Goal: Entertainment & Leisure: Consume media (video, audio)

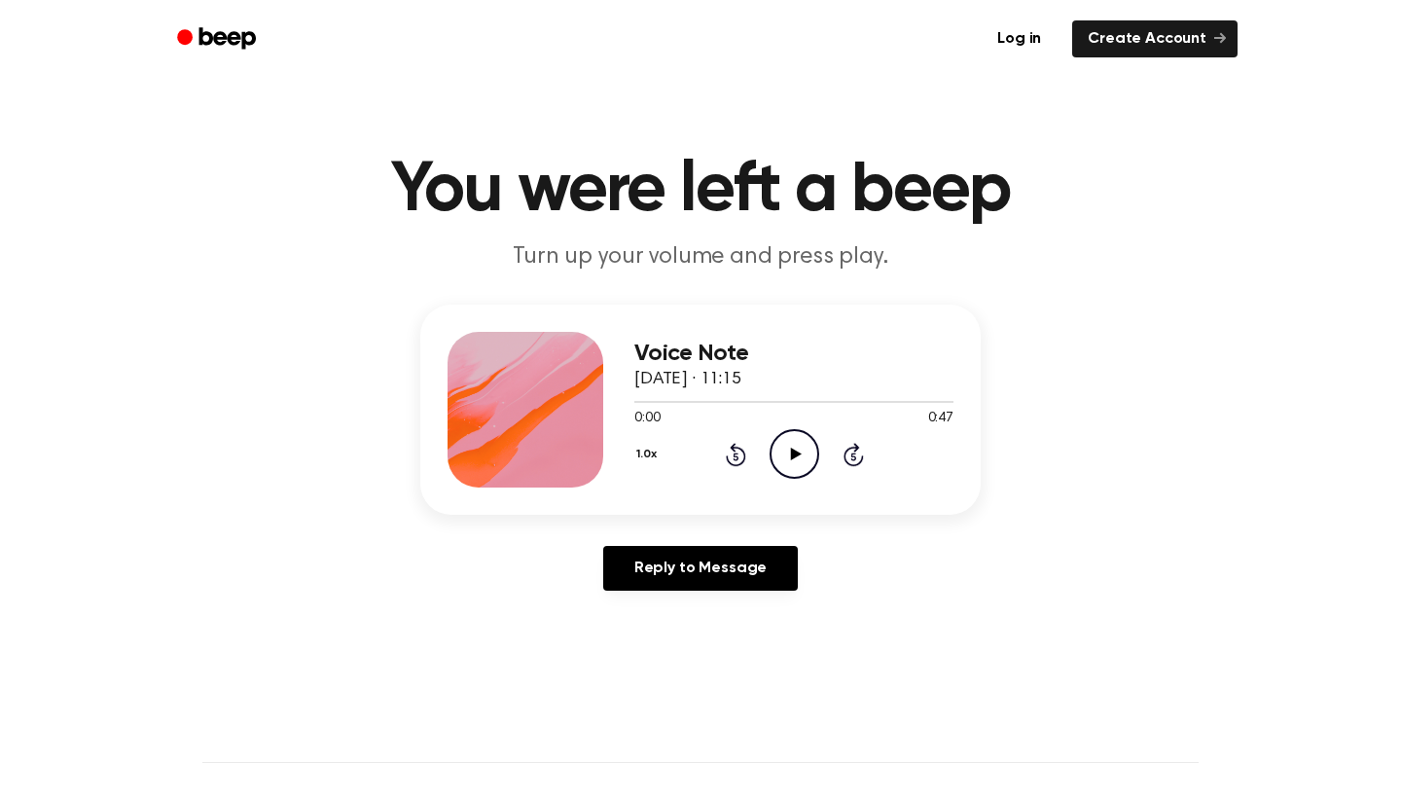
click at [802, 456] on icon "Play Audio" at bounding box center [795, 454] width 50 height 50
click at [804, 452] on icon "Play Audio" at bounding box center [795, 454] width 50 height 50
click at [790, 451] on icon "Play Audio" at bounding box center [795, 454] width 50 height 50
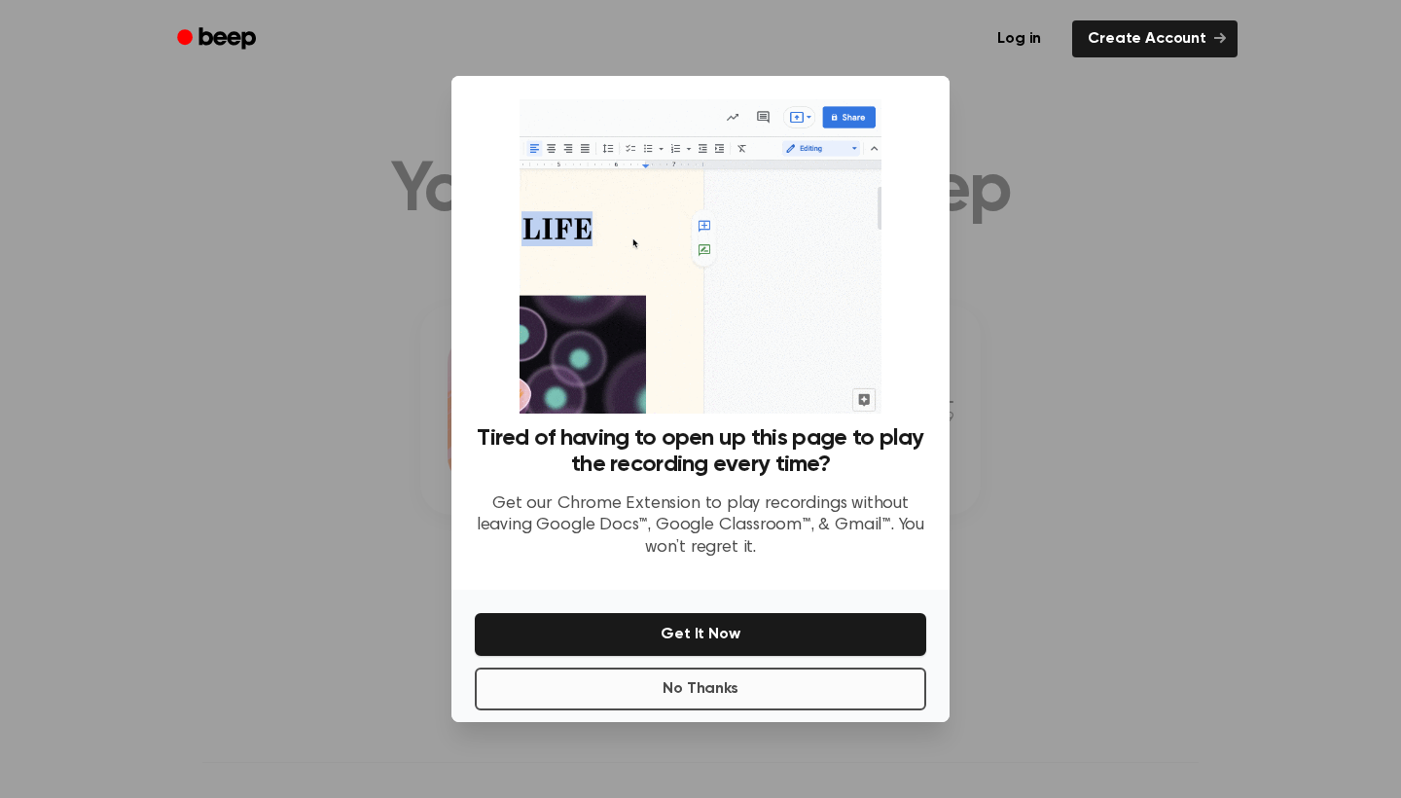
click at [797, 689] on button "No Thanks" at bounding box center [700, 688] width 451 height 43
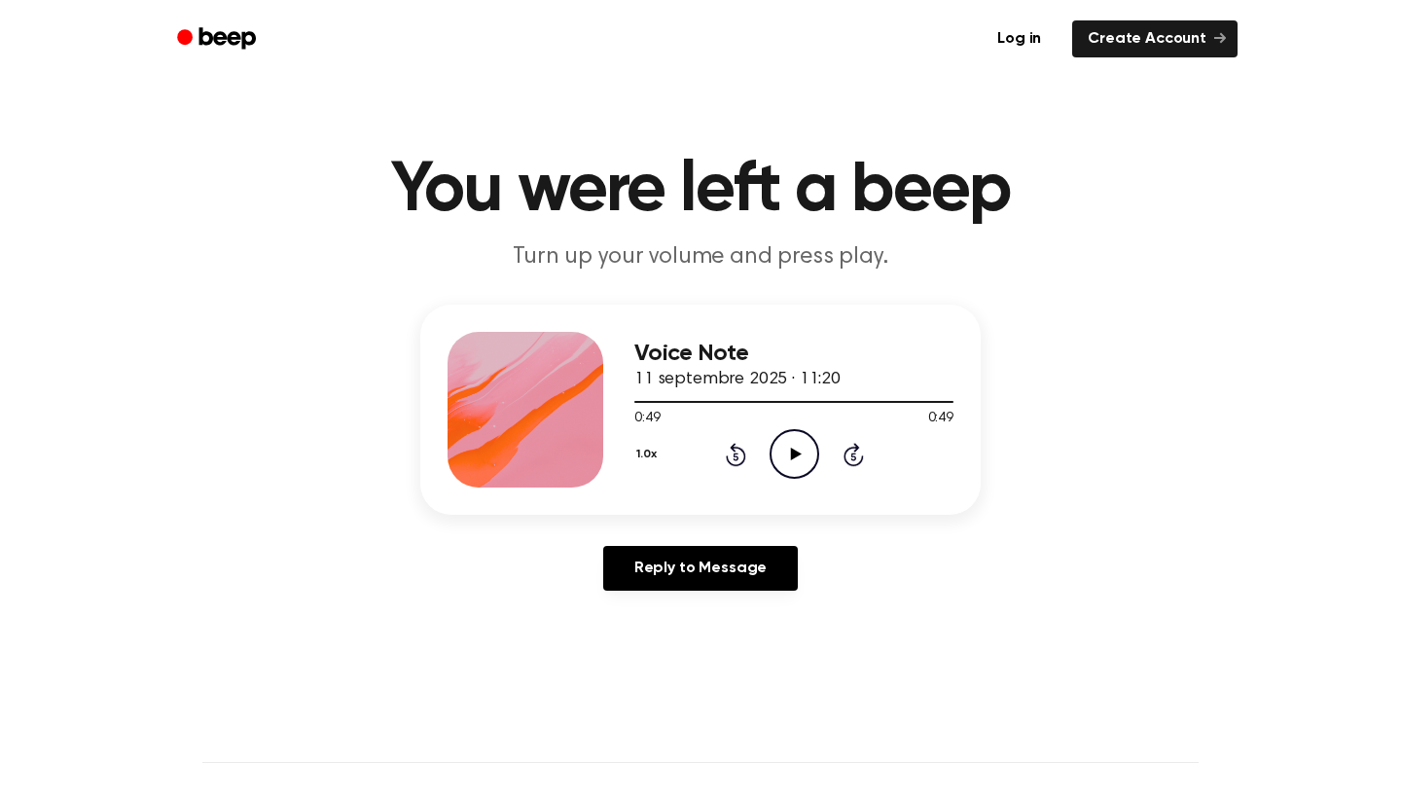
click at [792, 444] on icon "Play Audio" at bounding box center [795, 454] width 50 height 50
click at [796, 453] on icon at bounding box center [795, 454] width 11 height 13
click at [792, 449] on icon at bounding box center [795, 454] width 11 height 13
click at [648, 452] on button "1.0x" at bounding box center [648, 454] width 29 height 33
click at [667, 643] on span "1.5x" at bounding box center [666, 643] width 24 height 20
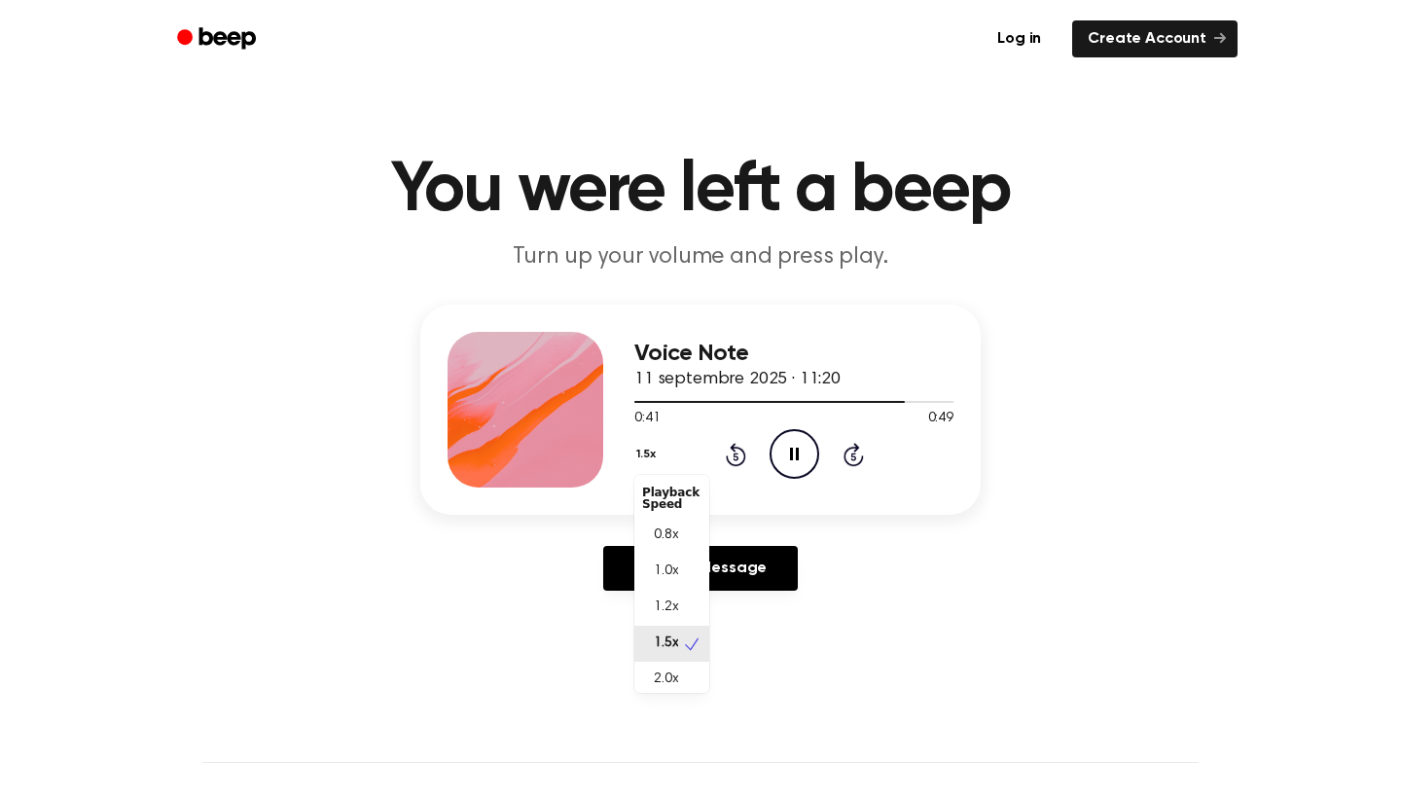
click at [652, 450] on button "1.5x" at bounding box center [648, 454] width 28 height 33
click at [663, 531] on span "0.8x" at bounding box center [666, 535] width 24 height 20
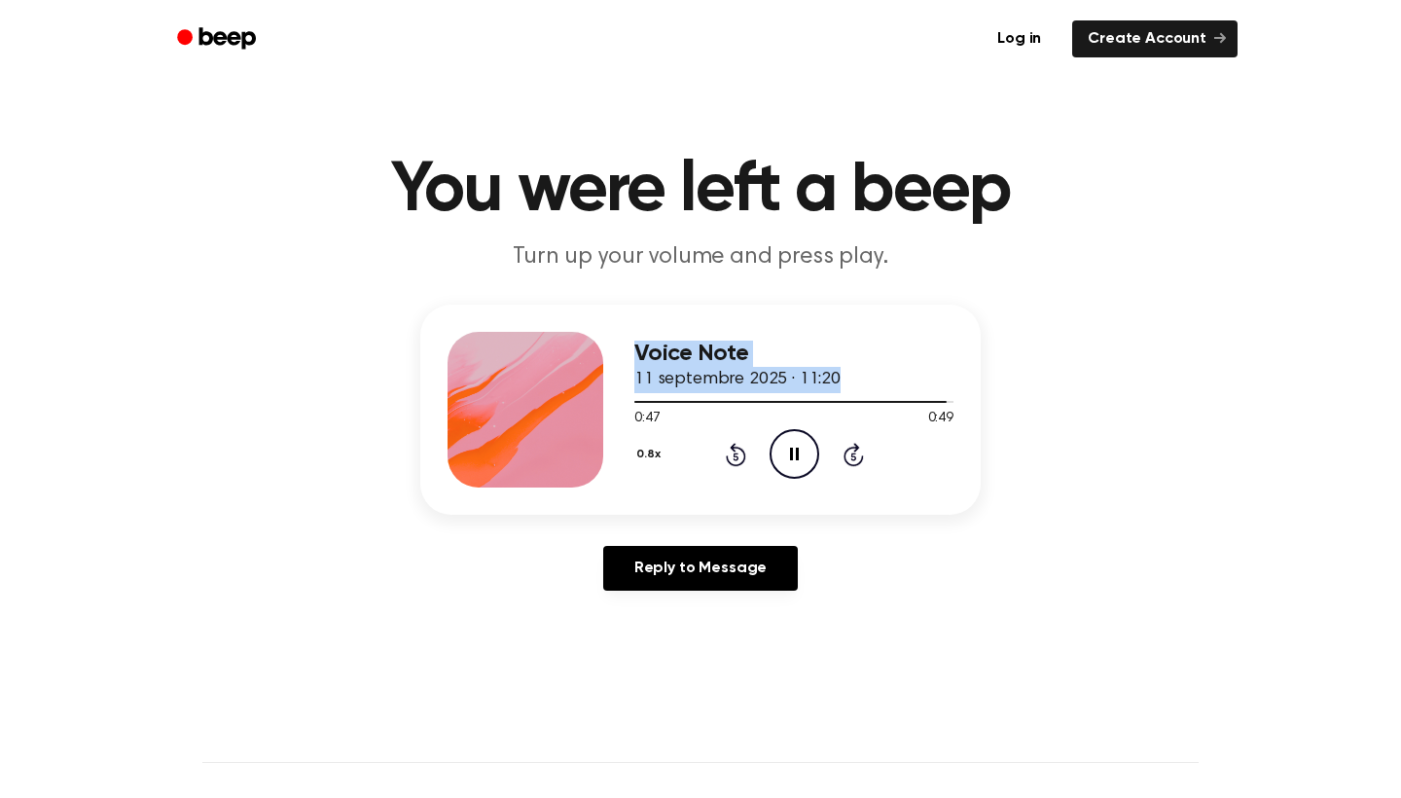
drag, startPoint x: 939, startPoint y: 396, endPoint x: 580, endPoint y: 446, distance: 362.4
click at [580, 446] on div "Voice Note 11 septembre 2025 · 11:20 0:47 0:49 Your browser does not support th…" at bounding box center [700, 410] width 560 height 210
click at [807, 406] on div at bounding box center [793, 401] width 319 height 16
click at [749, 404] on div at bounding box center [793, 401] width 319 height 16
click at [644, 401] on div at bounding box center [694, 402] width 121 height 2
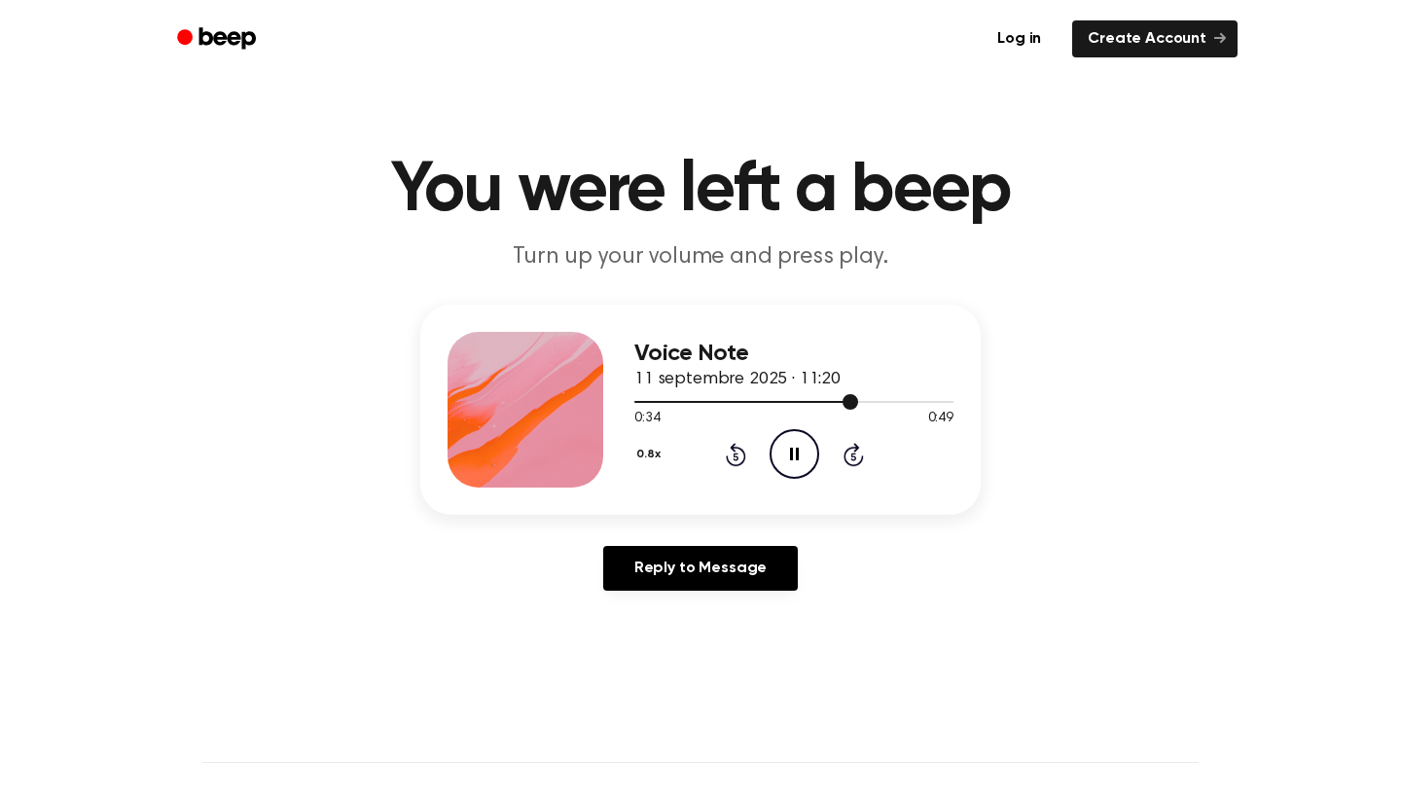
click at [798, 404] on div at bounding box center [793, 401] width 319 height 16
click at [673, 400] on div at bounding box center [793, 401] width 319 height 16
click at [648, 401] on div at bounding box center [656, 402] width 45 height 2
click at [790, 452] on icon "Play Audio" at bounding box center [795, 454] width 50 height 50
click at [642, 452] on button "0.8x" at bounding box center [650, 454] width 33 height 33
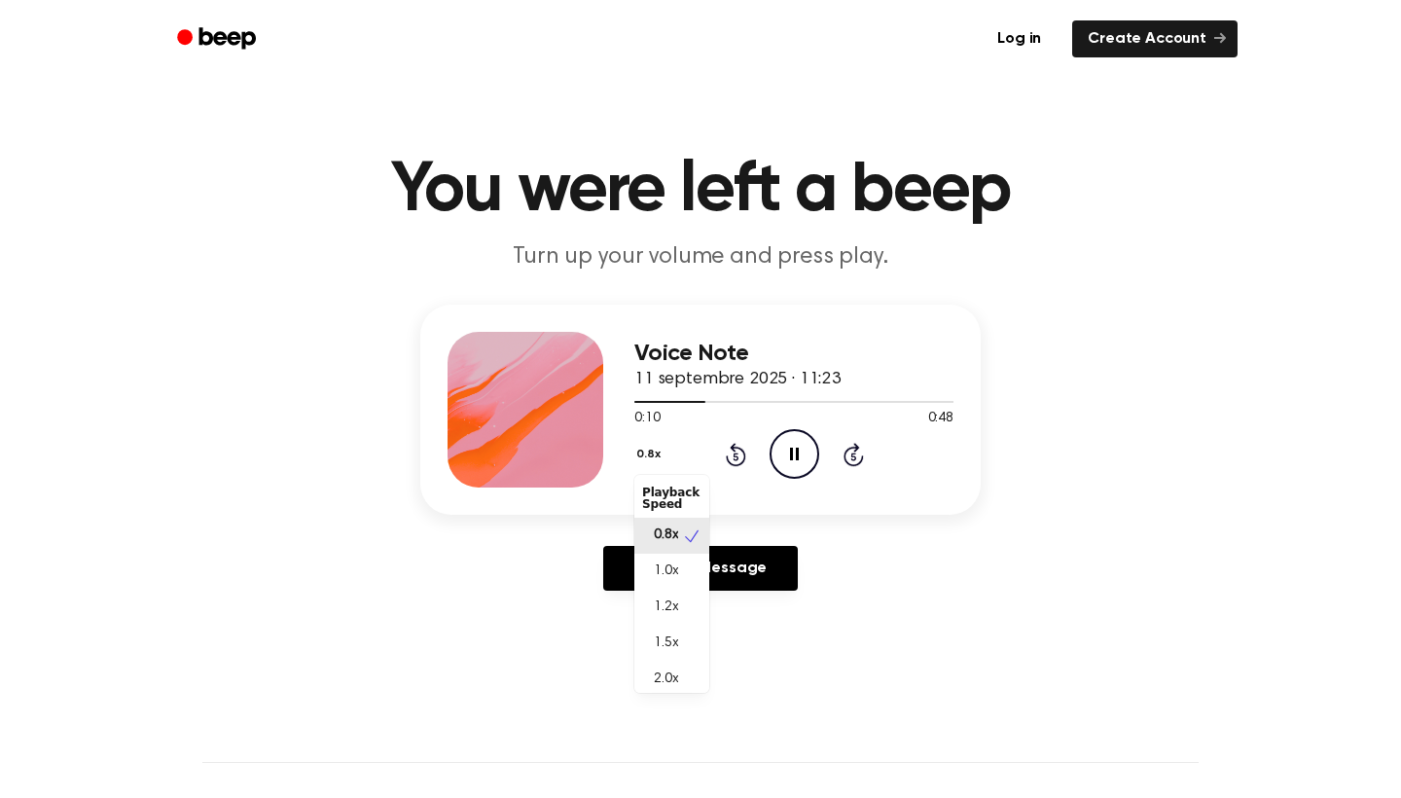
click at [668, 532] on span "0.8x" at bounding box center [666, 535] width 24 height 20
click at [642, 448] on button "0.8x" at bounding box center [650, 454] width 33 height 33
click at [678, 401] on div "Voice Note 11 septembre 2025 · 11:23 0:35 0:48 Your browser does not support th…" at bounding box center [793, 410] width 319 height 156
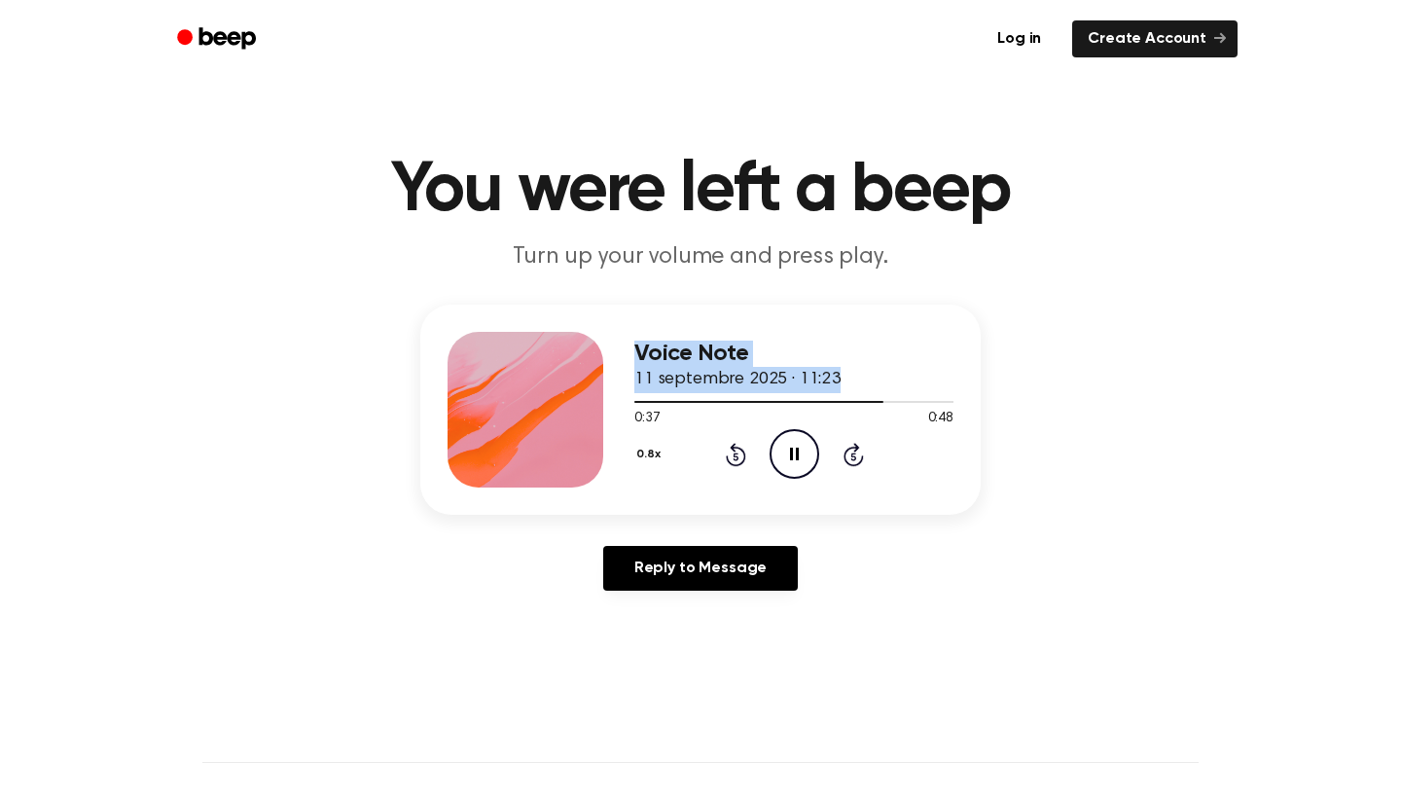
drag, startPoint x: 873, startPoint y: 401, endPoint x: 620, endPoint y: 414, distance: 253.3
click at [612, 419] on div "Voice Note 11 septembre 2025 · 11:23 0:37 0:48 Your browser does not support th…" at bounding box center [700, 410] width 560 height 210
drag, startPoint x: 887, startPoint y: 405, endPoint x: 676, endPoint y: 408, distance: 211.1
click at [677, 408] on div at bounding box center [793, 401] width 319 height 16
click at [670, 403] on span at bounding box center [671, 402] width 16 height 16
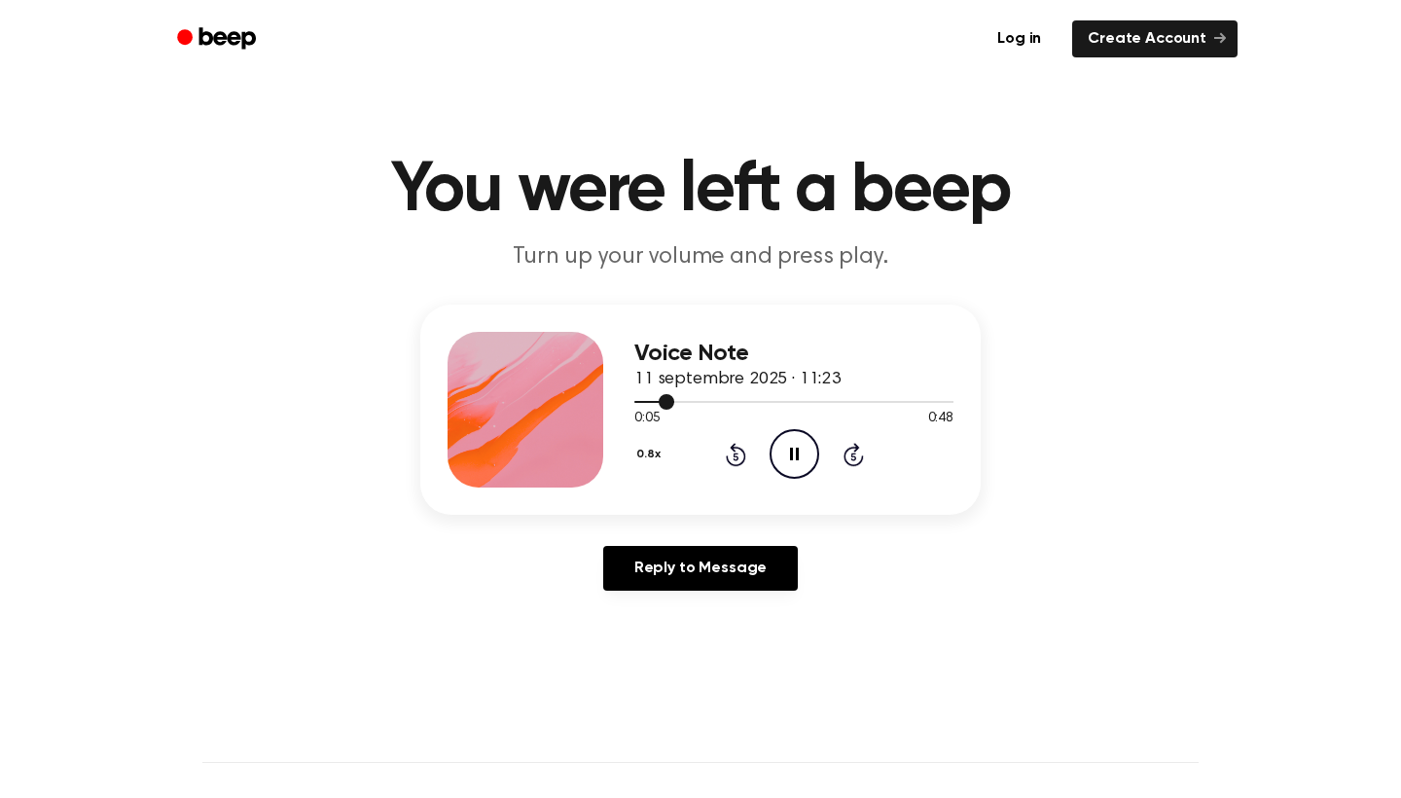
click at [650, 401] on div at bounding box center [654, 402] width 40 height 2
